Goal: Task Accomplishment & Management: Manage account settings

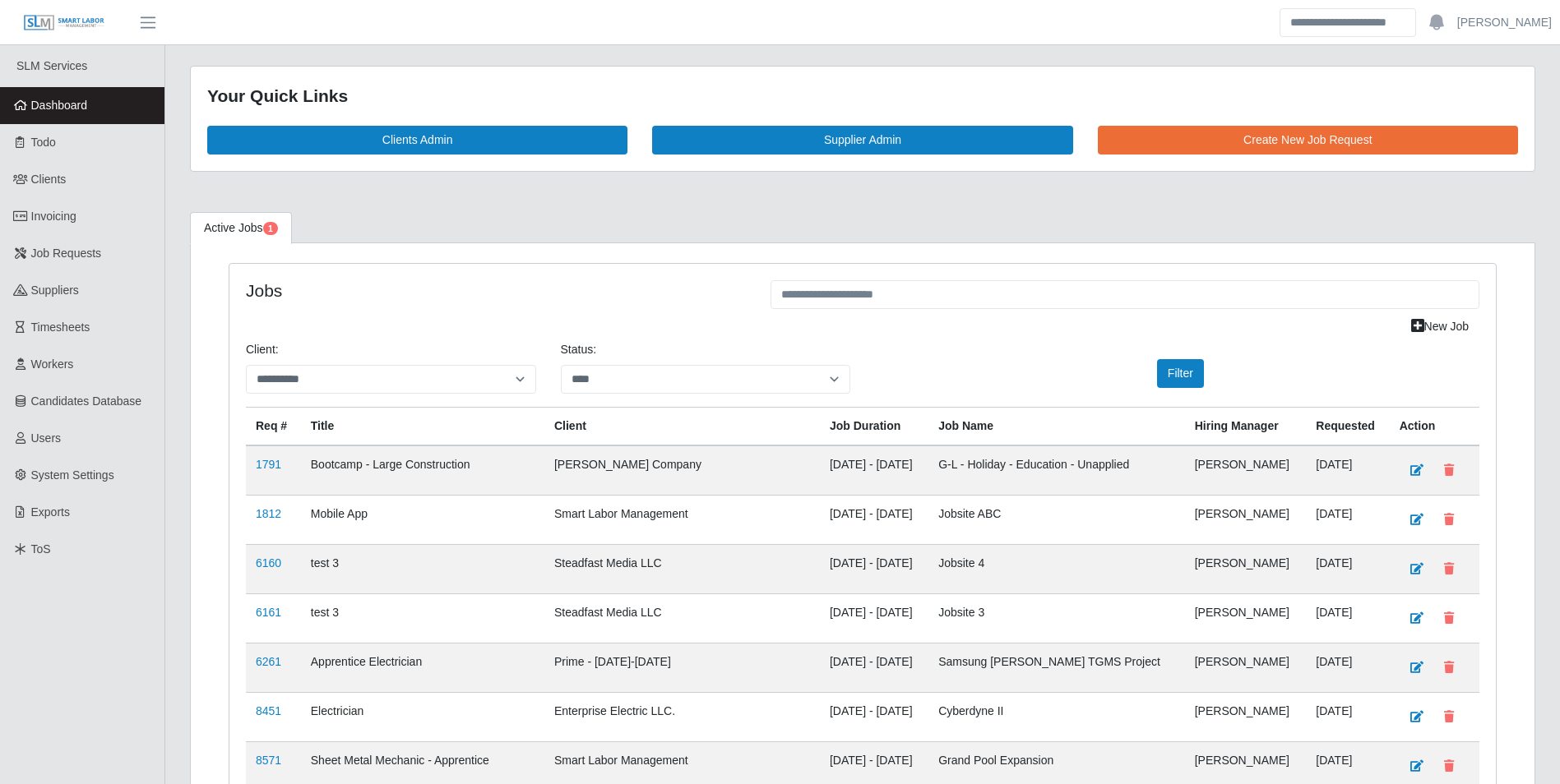
select select "****"
click at [84, 108] on span "Dashboard" at bounding box center [60, 105] width 57 height 13
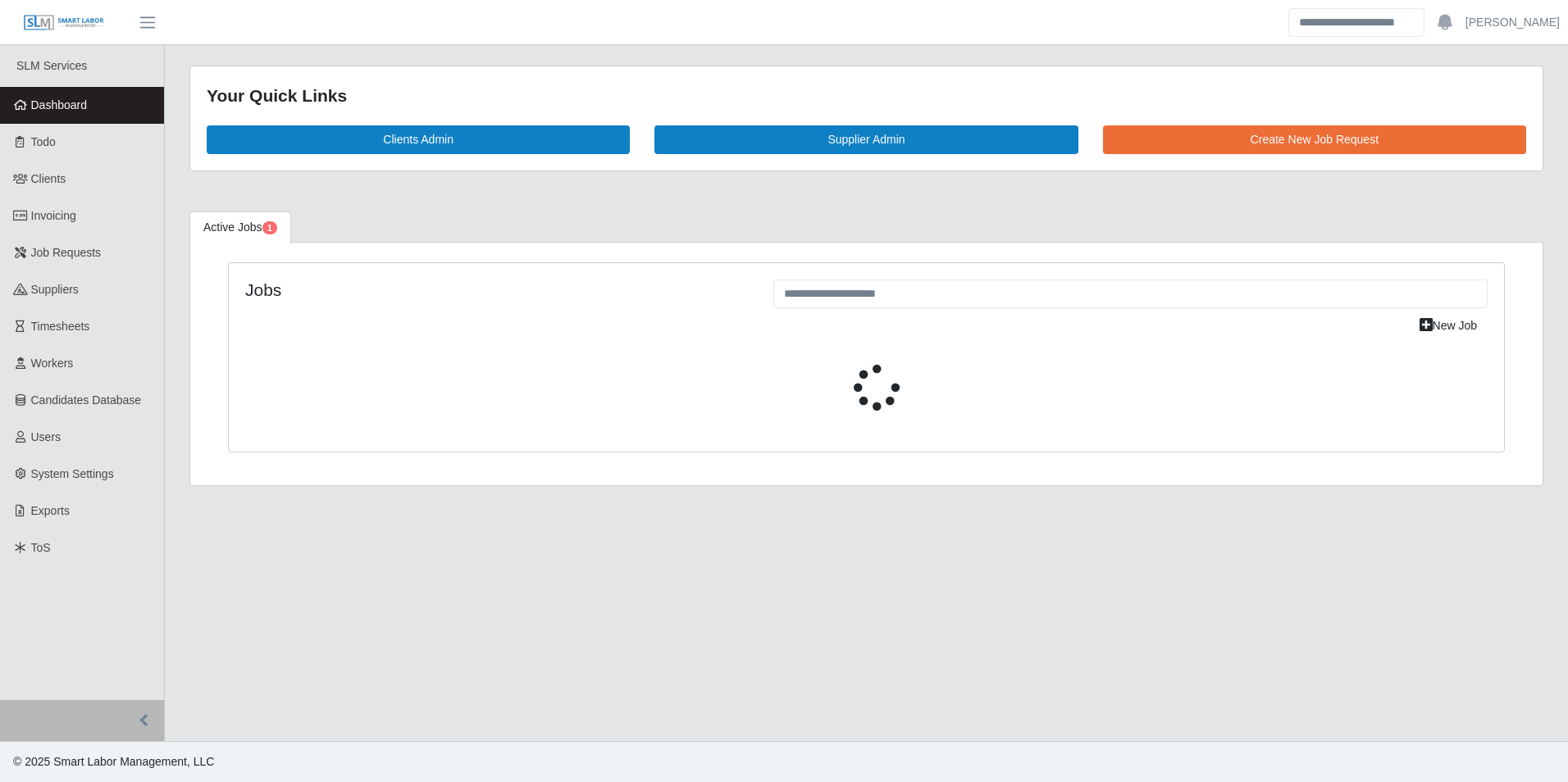
select select "****"
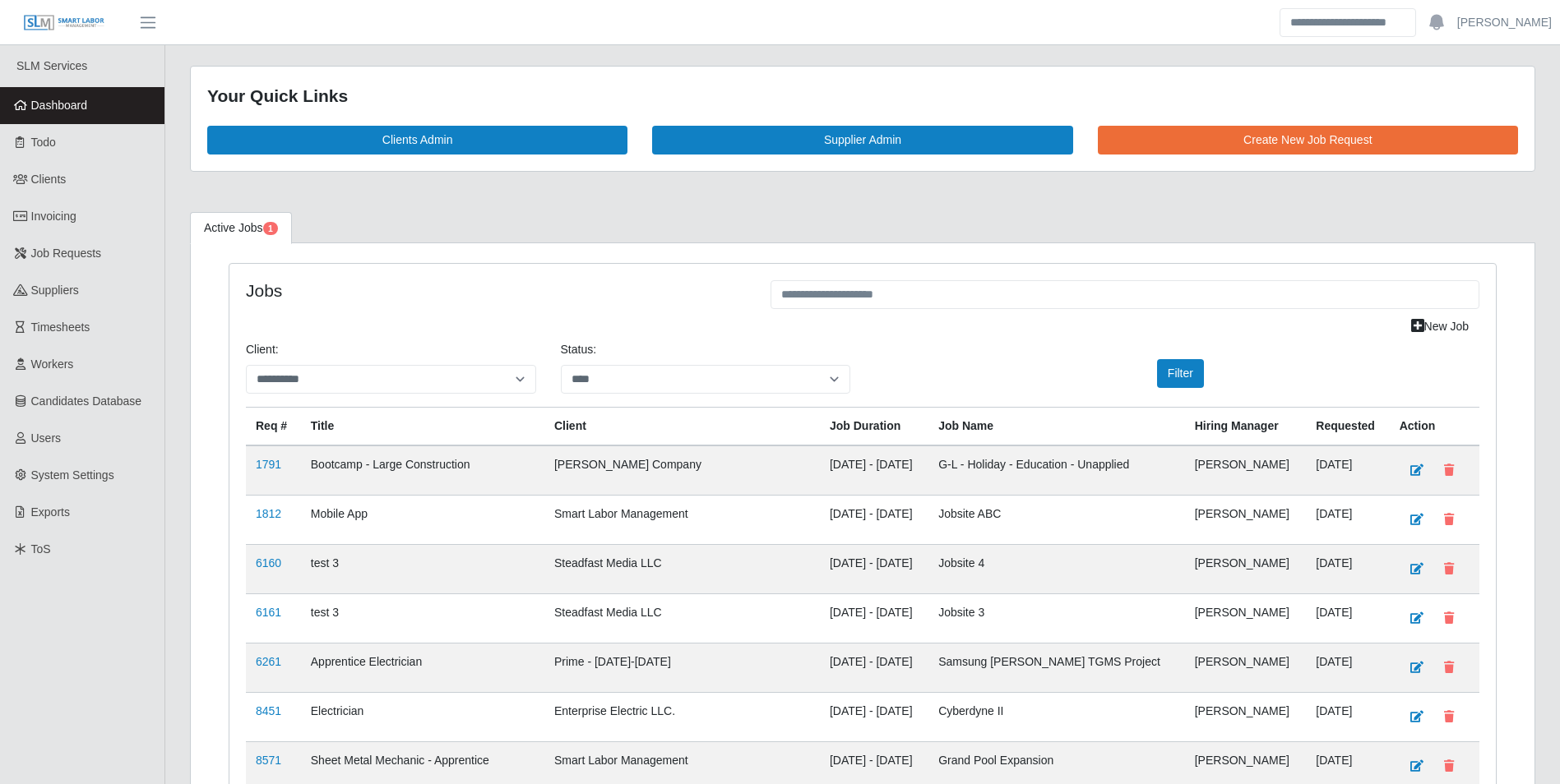
click at [563, 301] on div "Jobs" at bounding box center [496, 297] width 525 height 32
click at [524, 297] on h4 "Jobs" at bounding box center [496, 290] width 500 height 20
click at [521, 282] on h4 "Jobs" at bounding box center [496, 290] width 500 height 20
click at [628, 291] on h4 "Jobs" at bounding box center [496, 290] width 500 height 20
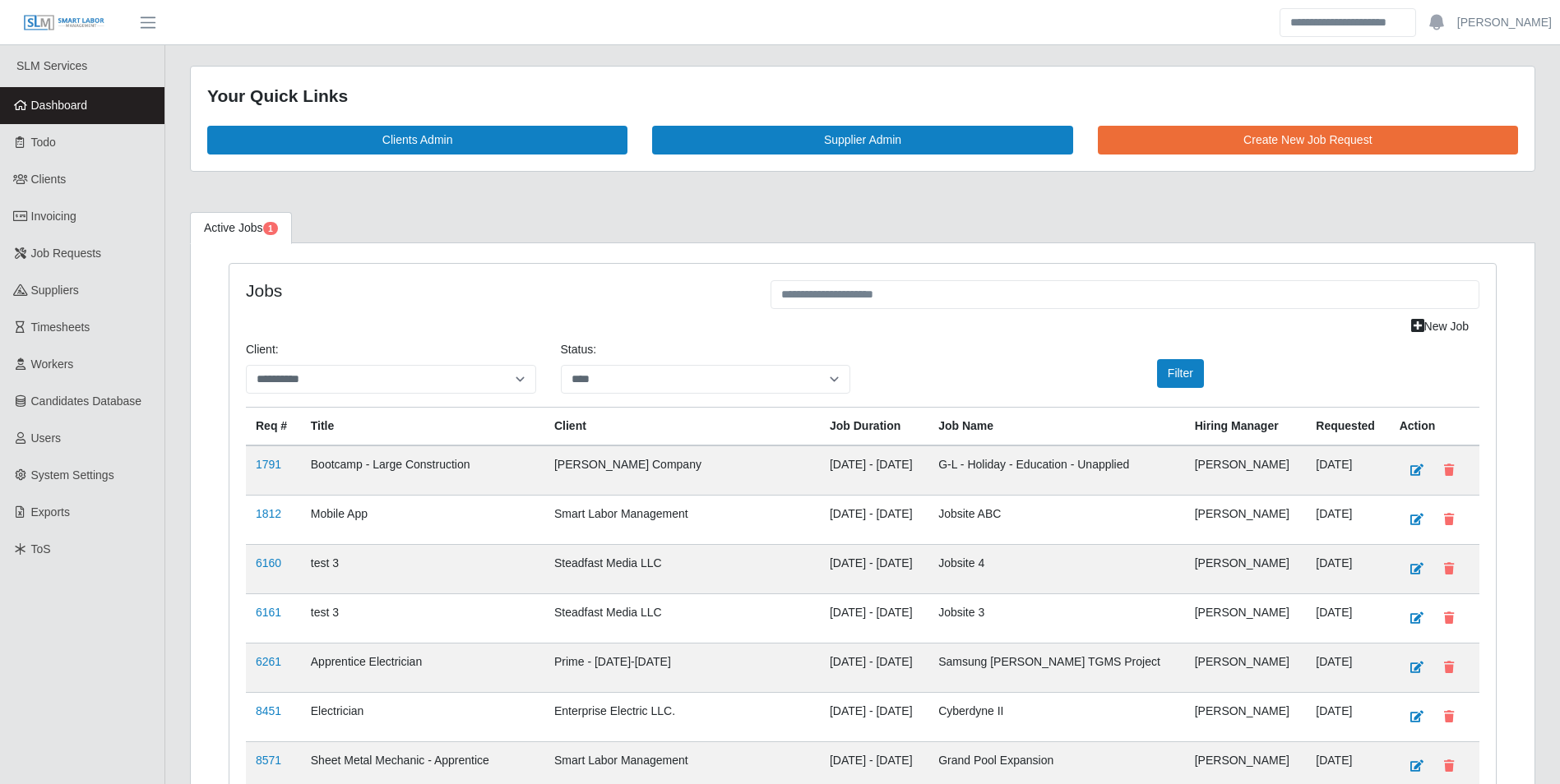
click at [649, 186] on div "Your Quick Links Clients Admin Supplier Admin Create New Job Request" at bounding box center [863, 129] width 1370 height 126
click at [644, 185] on div "Your Quick Links Clients Admin Supplier Admin Create New Job Request" at bounding box center [863, 129] width 1370 height 126
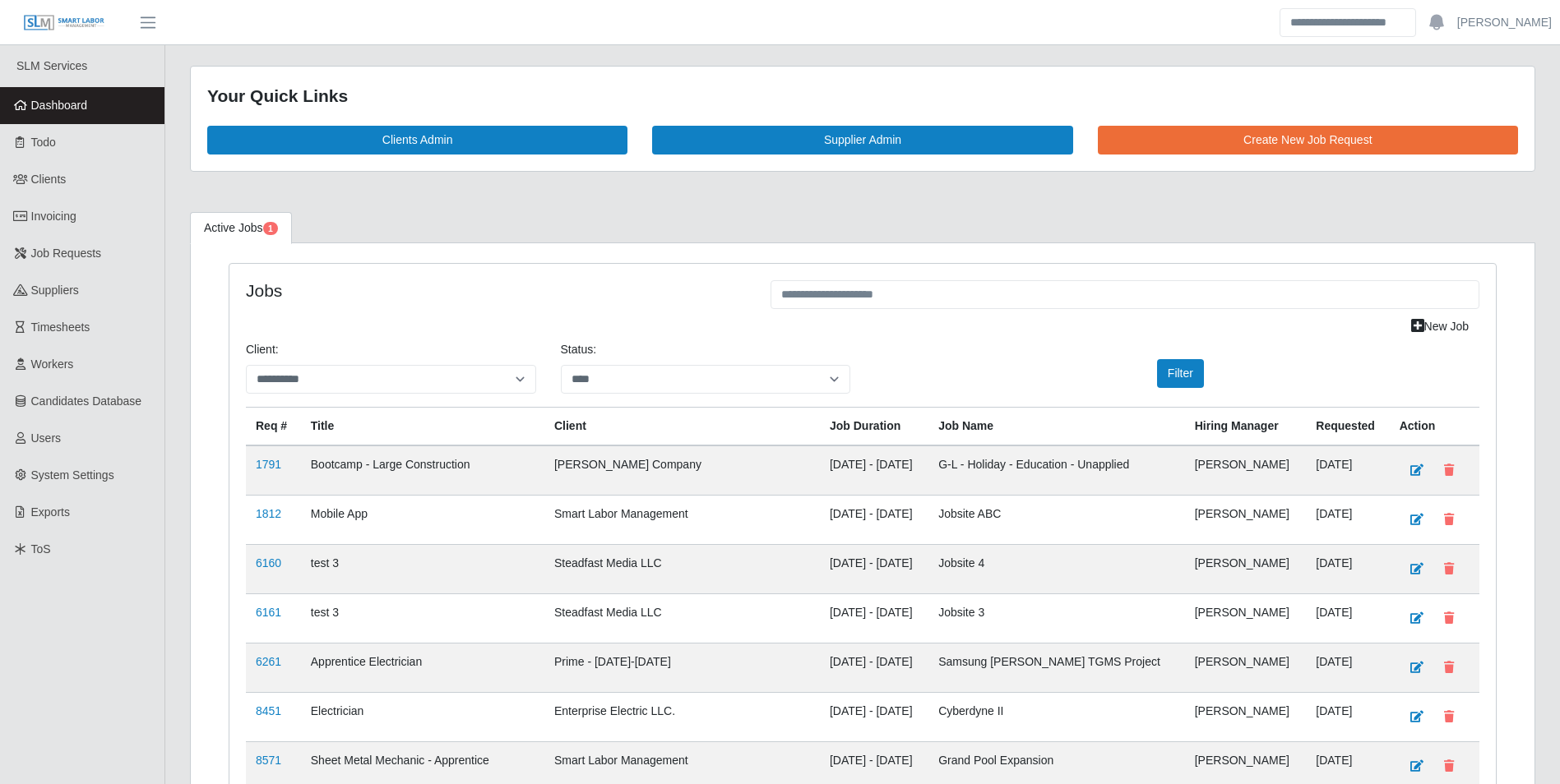
click at [644, 187] on div "Your Quick Links Clients Admin Supplier Admin Create New Job Request" at bounding box center [863, 129] width 1370 height 126
click at [646, 189] on div "Your Quick Links Clients Admin Supplier Admin Create New Job Request" at bounding box center [863, 129] width 1370 height 126
click at [635, 184] on div "Your Quick Links Clients Admin Supplier Admin Create New Job Request" at bounding box center [863, 129] width 1370 height 126
click at [687, 309] on div "Jobs" at bounding box center [496, 297] width 525 height 32
click at [634, 184] on div "Your Quick Links Clients Admin Supplier Admin Create New Job Request" at bounding box center [863, 129] width 1370 height 126
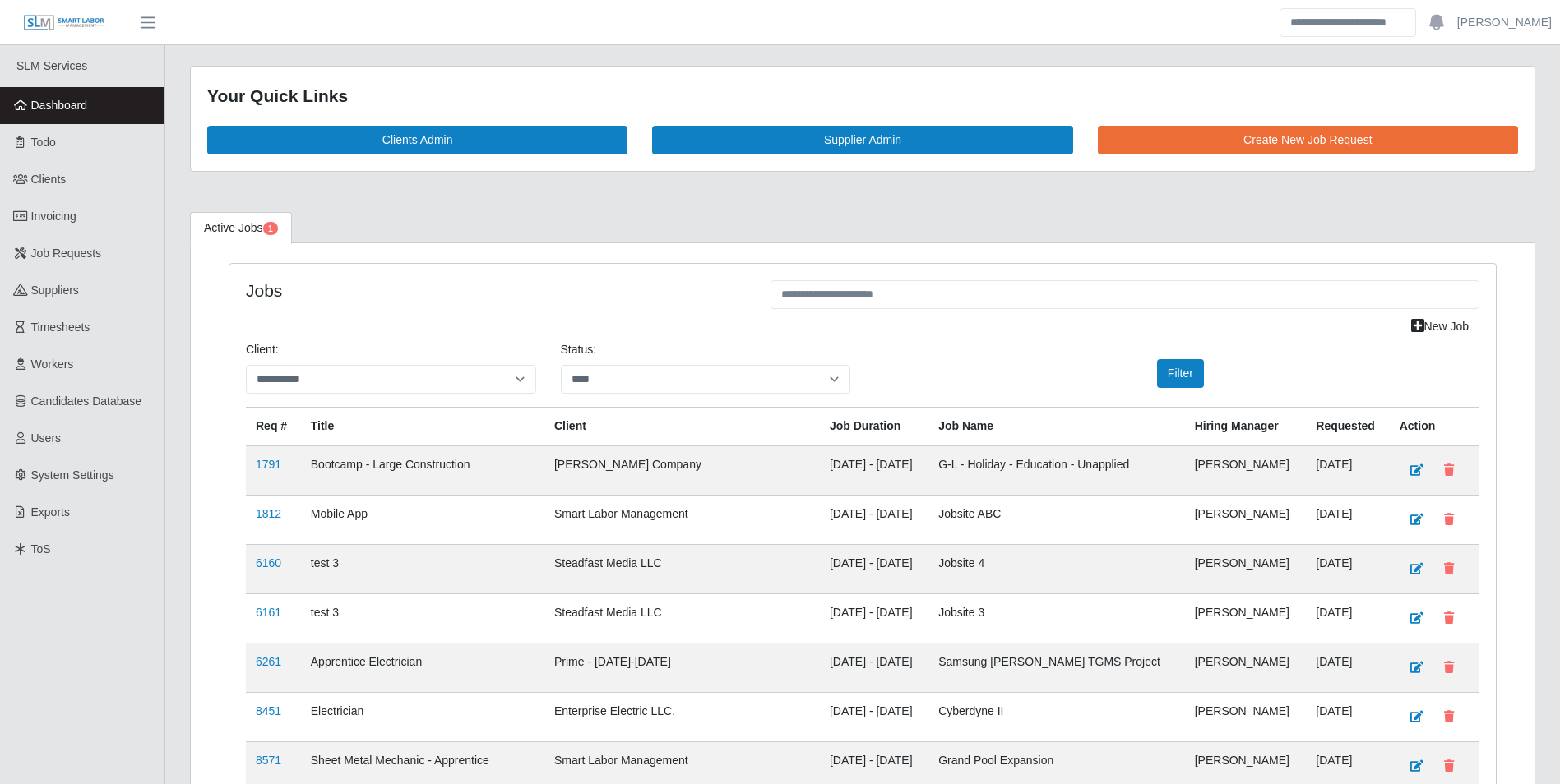
click at [637, 191] on div "Your Quick Links Clients Admin Supplier Admin Create New Job Request" at bounding box center [863, 129] width 1370 height 126
click at [648, 182] on div "Your Quick Links Clients Admin Supplier Admin Create New Job Request" at bounding box center [863, 129] width 1370 height 126
click at [646, 187] on div "Your Quick Links Clients Admin Supplier Admin Create New Job Request" at bounding box center [863, 129] width 1370 height 126
click at [631, 187] on div "Your Quick Links Clients Admin Supplier Admin Create New Job Request" at bounding box center [863, 129] width 1370 height 126
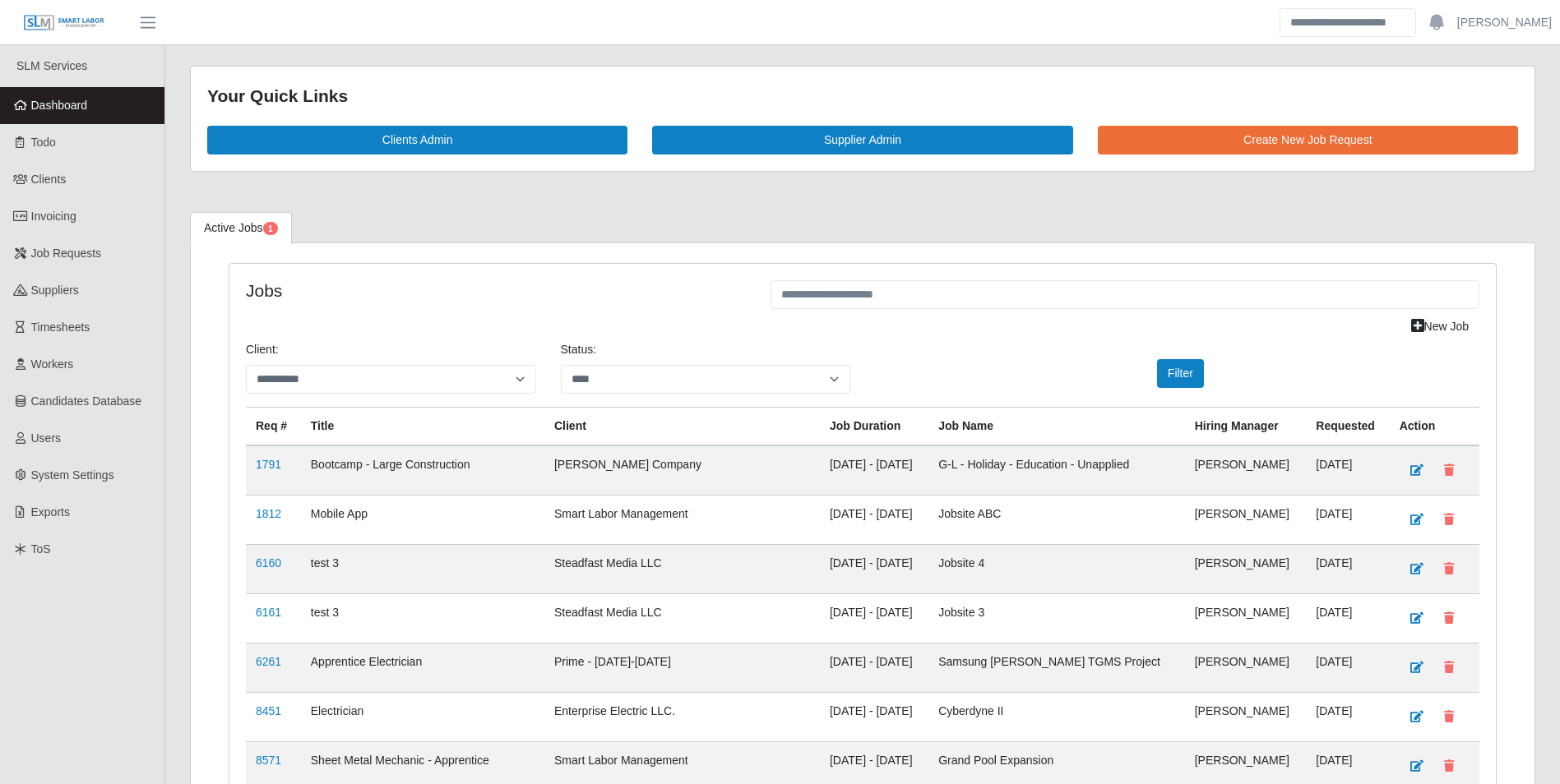
click at [637, 180] on div "Your Quick Links Clients Admin Supplier Admin Create New Job Request" at bounding box center [863, 129] width 1370 height 126
click at [639, 182] on div "Your Quick Links Clients Admin Supplier Admin Create New Job Request" at bounding box center [863, 129] width 1370 height 126
click at [638, 181] on div "Your Quick Links Clients Admin Supplier Admin Create New Job Request" at bounding box center [863, 129] width 1370 height 126
click at [637, 180] on div "Your Quick Links Clients Admin Supplier Admin Create New Job Request" at bounding box center [863, 129] width 1370 height 126
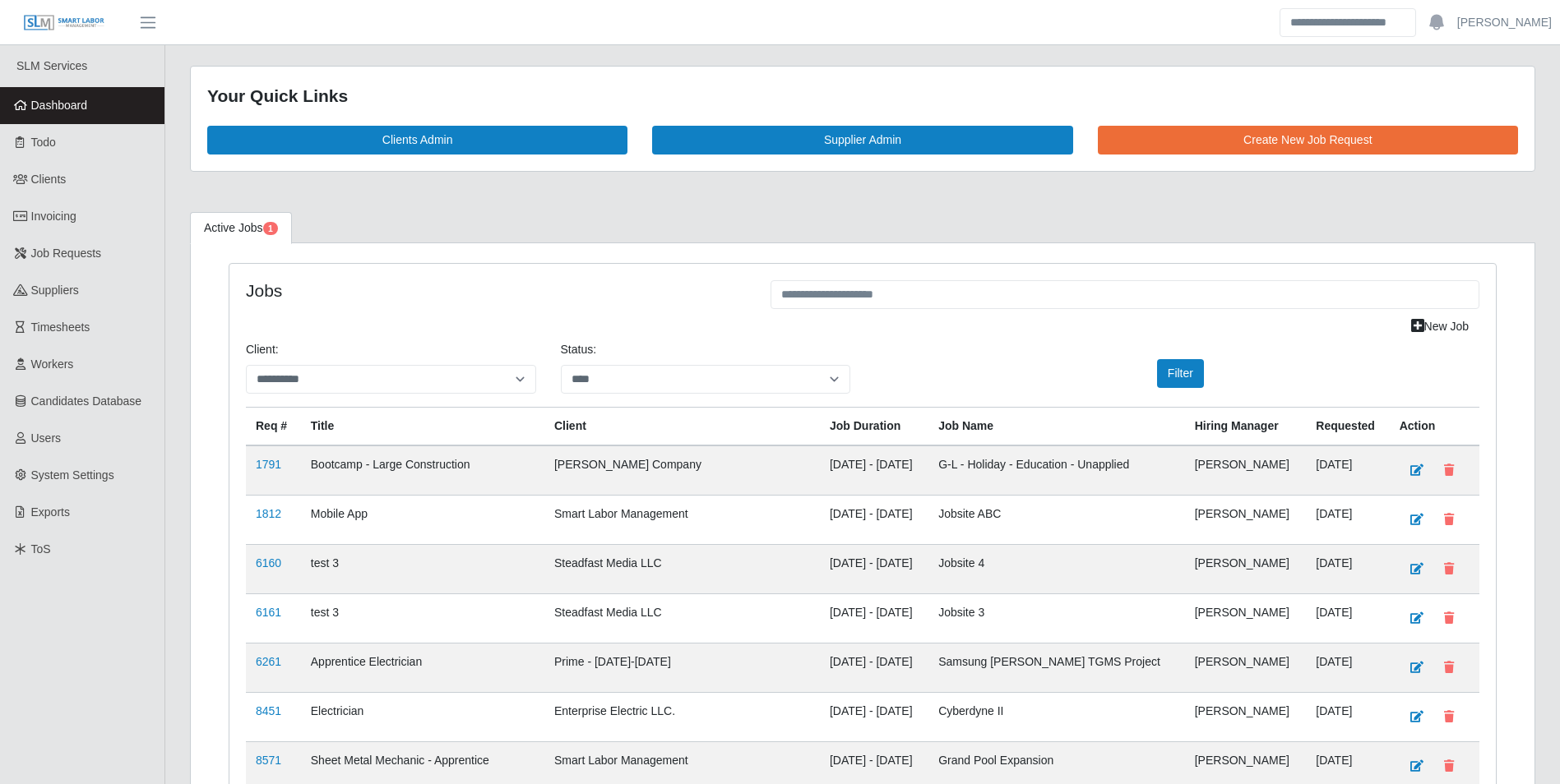
click at [654, 185] on div "Your Quick Links Clients Admin Supplier Admin Create New Job Request" at bounding box center [863, 129] width 1370 height 126
click at [640, 183] on div "Your Quick Links Clients Admin Supplier Admin Create New Job Request" at bounding box center [863, 129] width 1370 height 126
click at [643, 189] on div "Your Quick Links Clients Admin Supplier Admin Create New Job Request" at bounding box center [863, 129] width 1370 height 126
click at [96, 110] on link "Dashboard" at bounding box center [82, 106] width 164 height 37
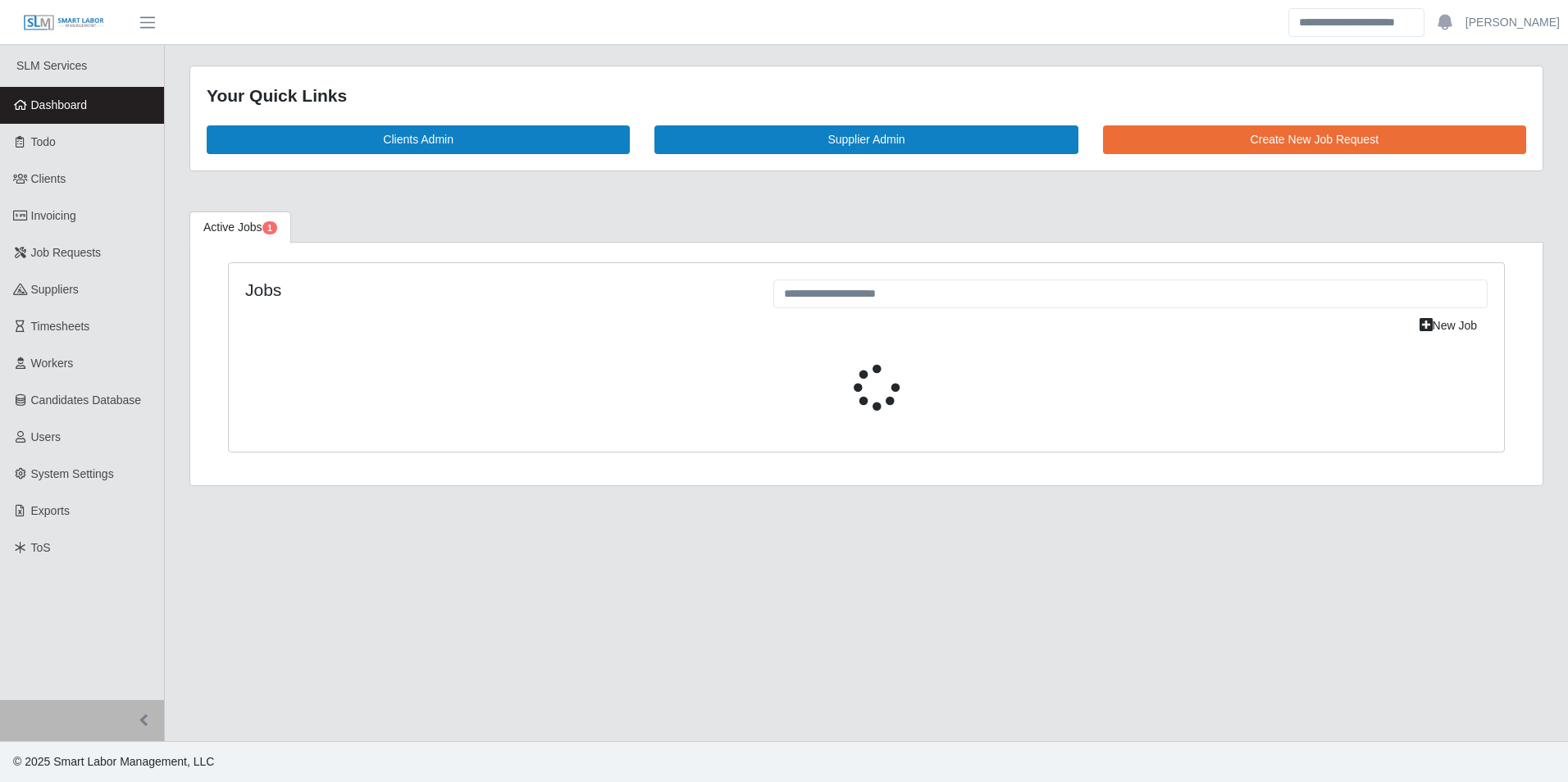
select select "****"
